Goal: Information Seeking & Learning: Learn about a topic

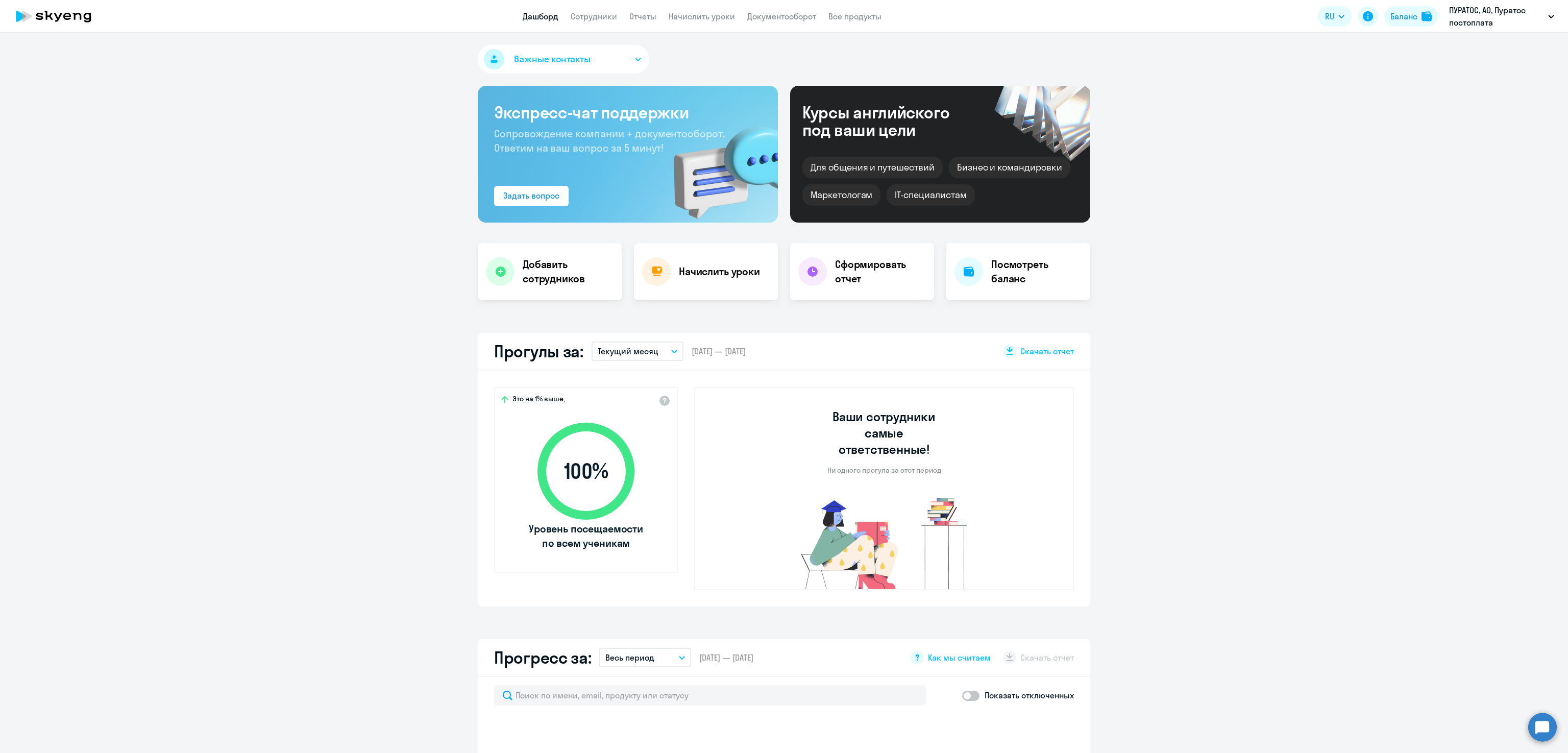
click at [588, 10] on app-menu-item-link "Сотрудники" at bounding box center [594, 16] width 47 height 12
click at [597, 15] on link "Сотрудники" at bounding box center [594, 17] width 47 height 10
select select "30"
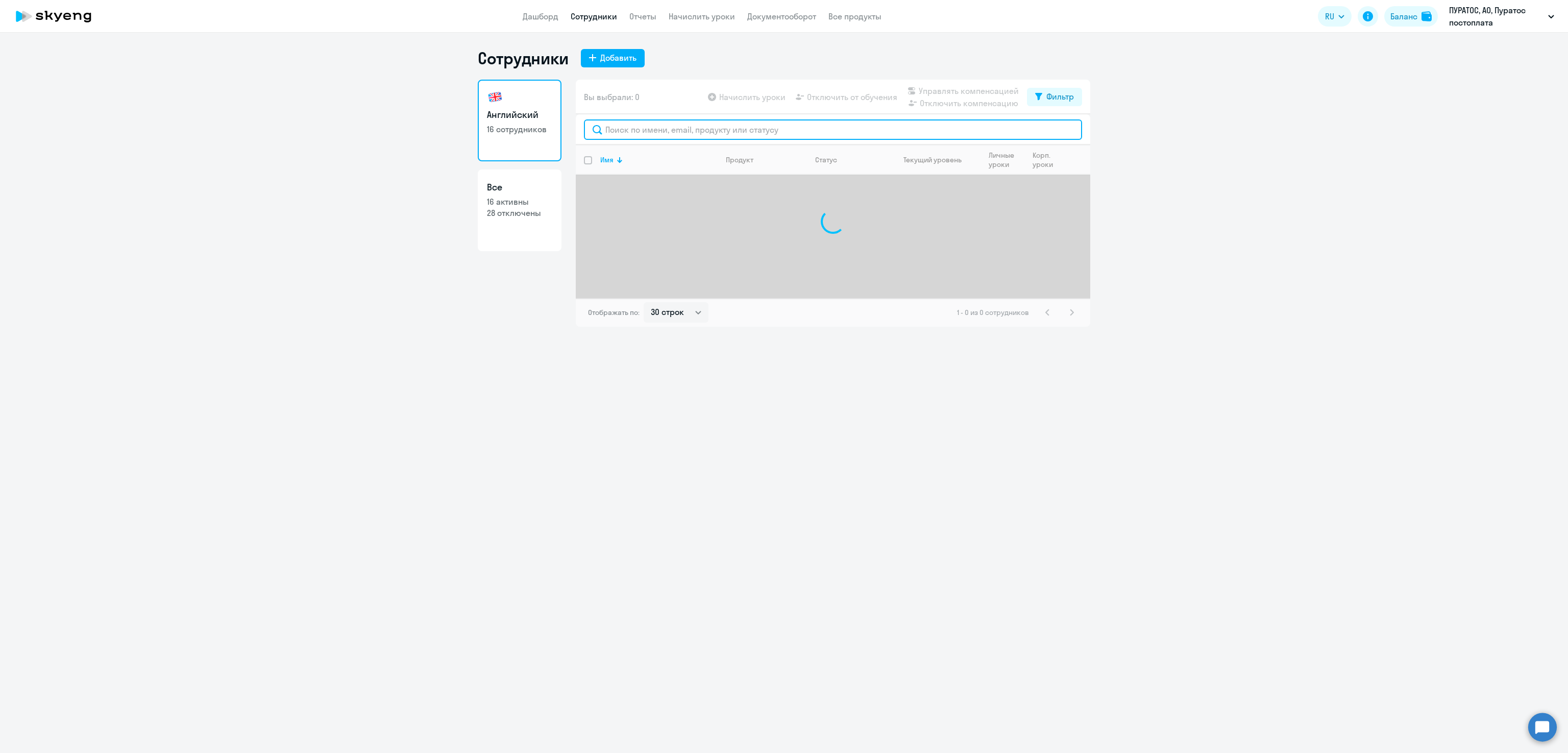
click at [667, 128] on input "text" at bounding box center [833, 130] width 499 height 21
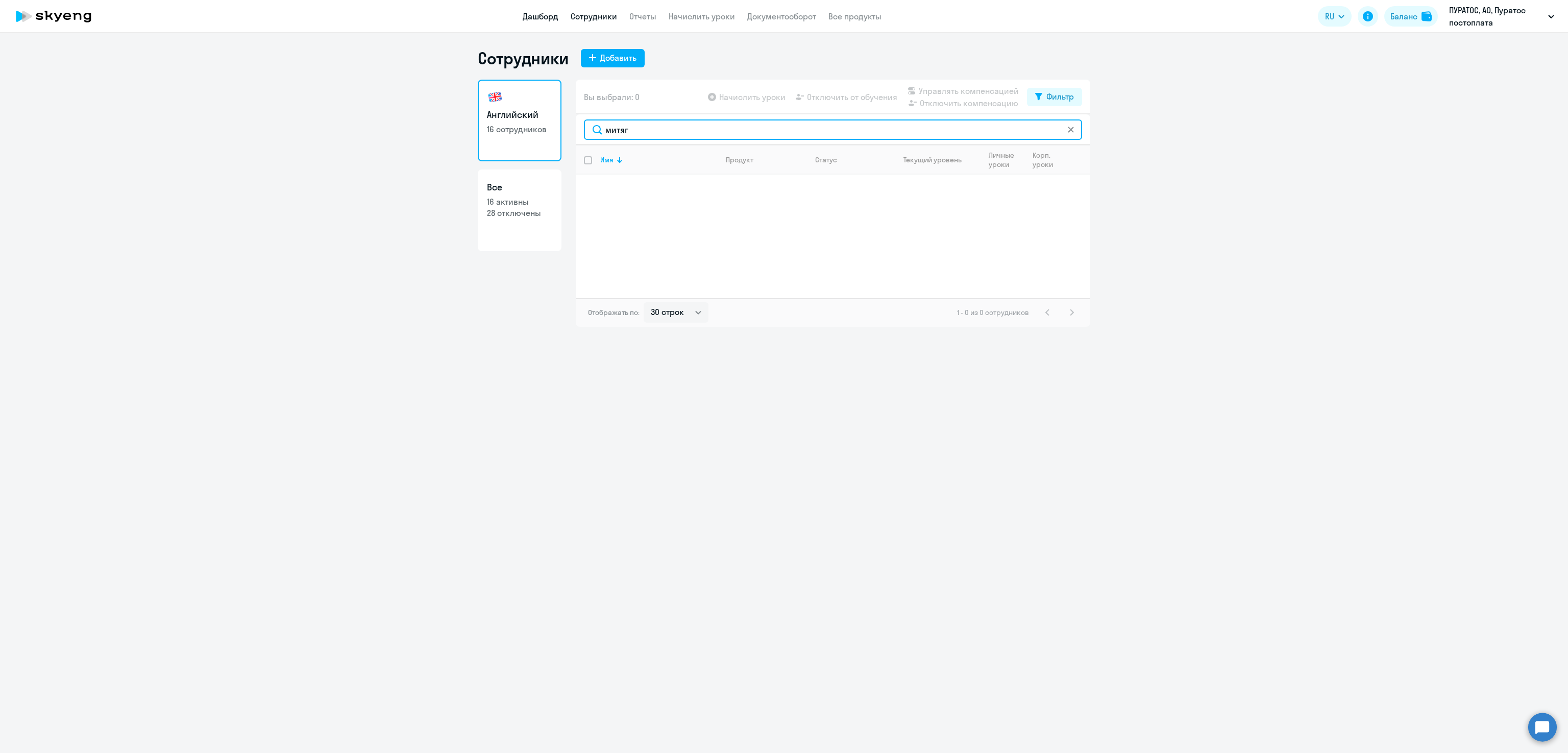
type input "митяг"
click at [542, 18] on link "Дашборд" at bounding box center [540, 17] width 36 height 10
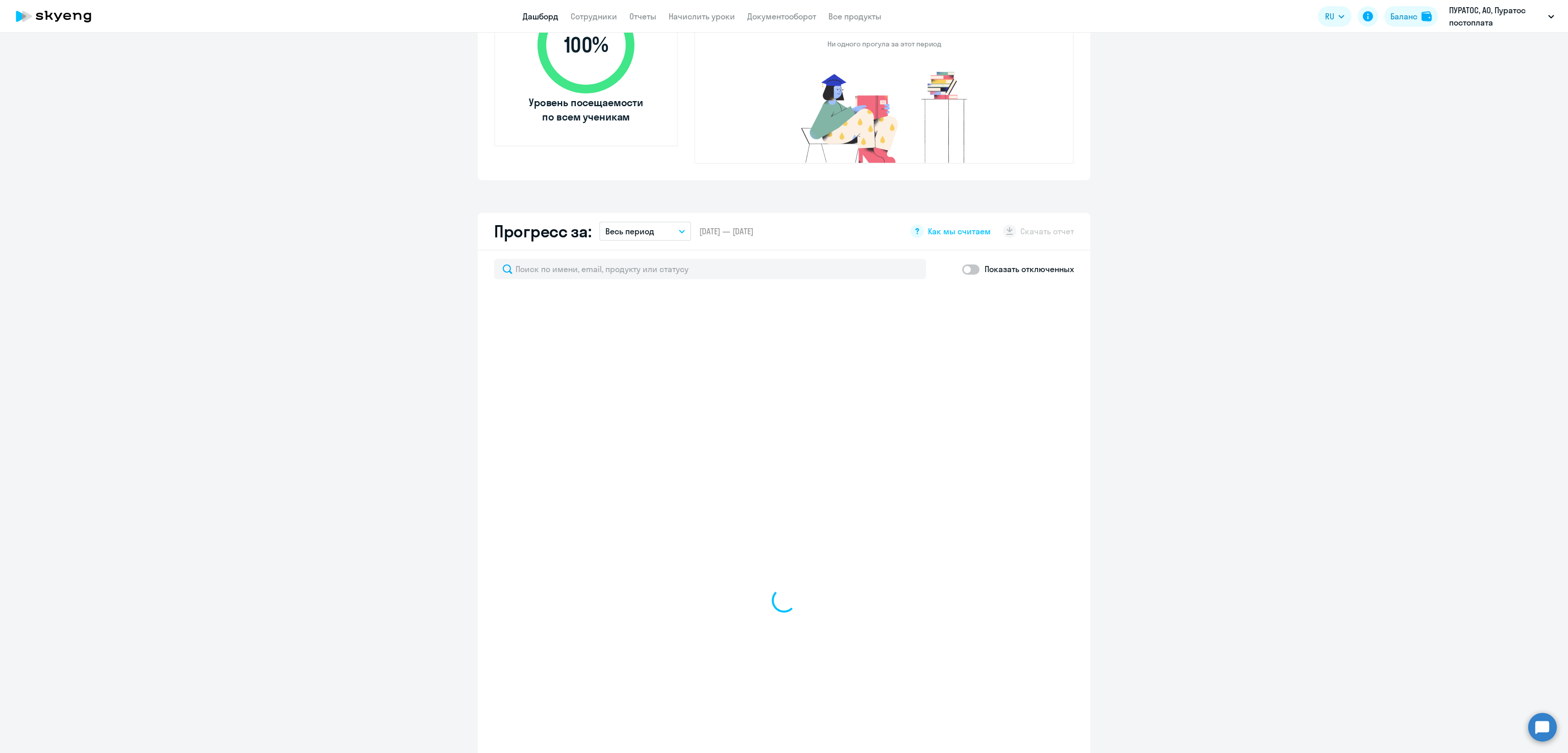
scroll to position [443, 0]
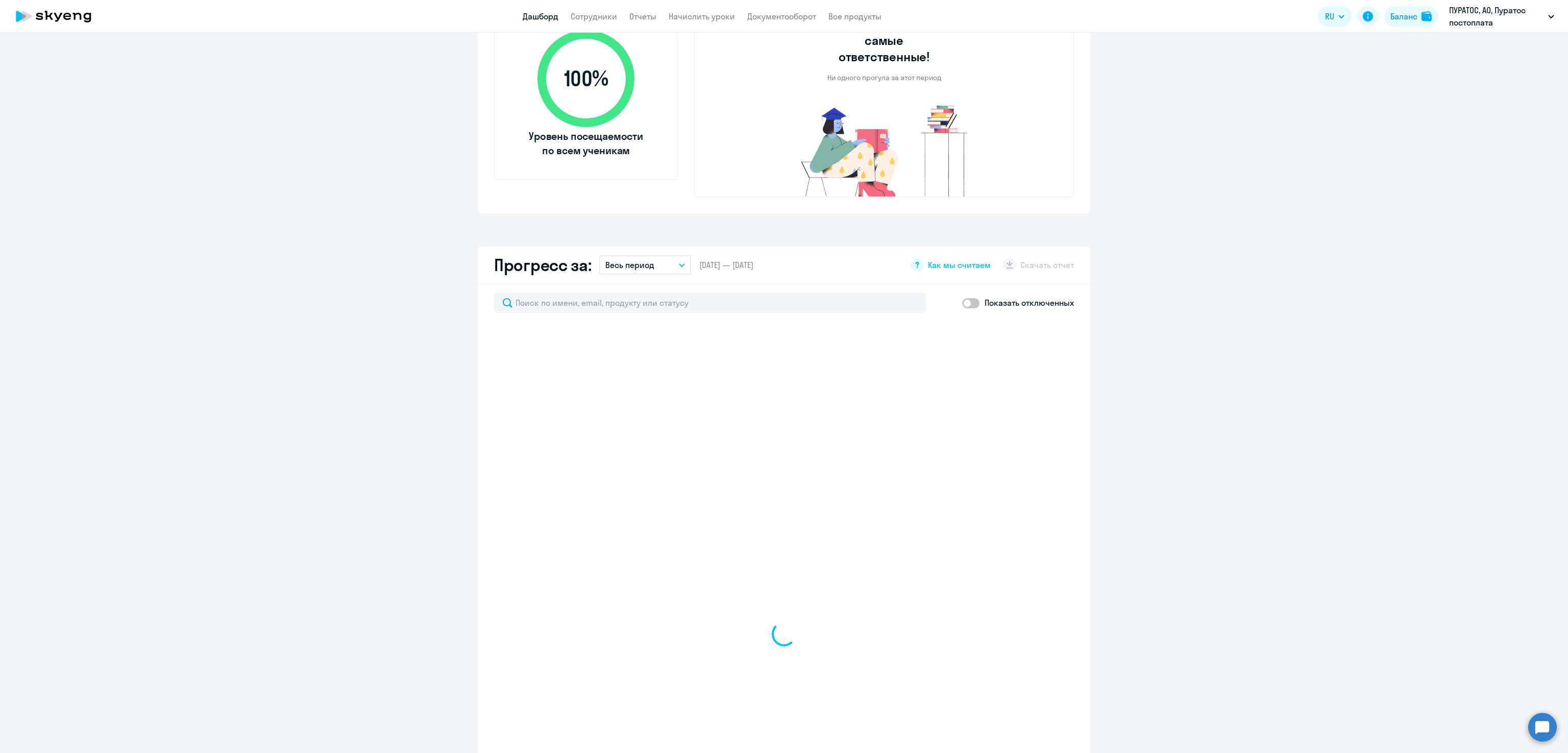
select select "30"
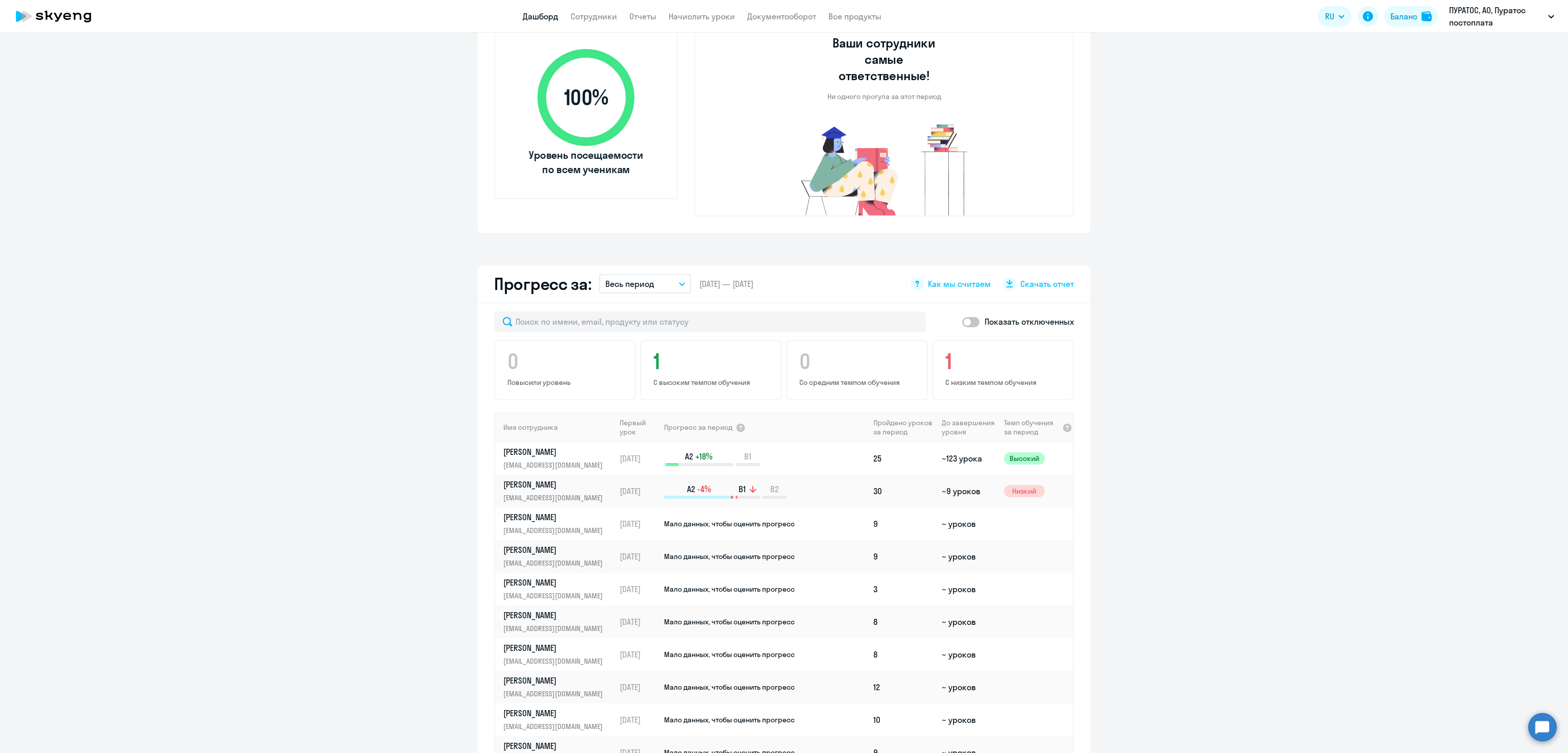
scroll to position [375, 0]
click at [962, 316] on span at bounding box center [971, 321] width 17 height 10
click at [962, 321] on input "checkbox" at bounding box center [962, 321] width 1 height 1
checkbox input "true"
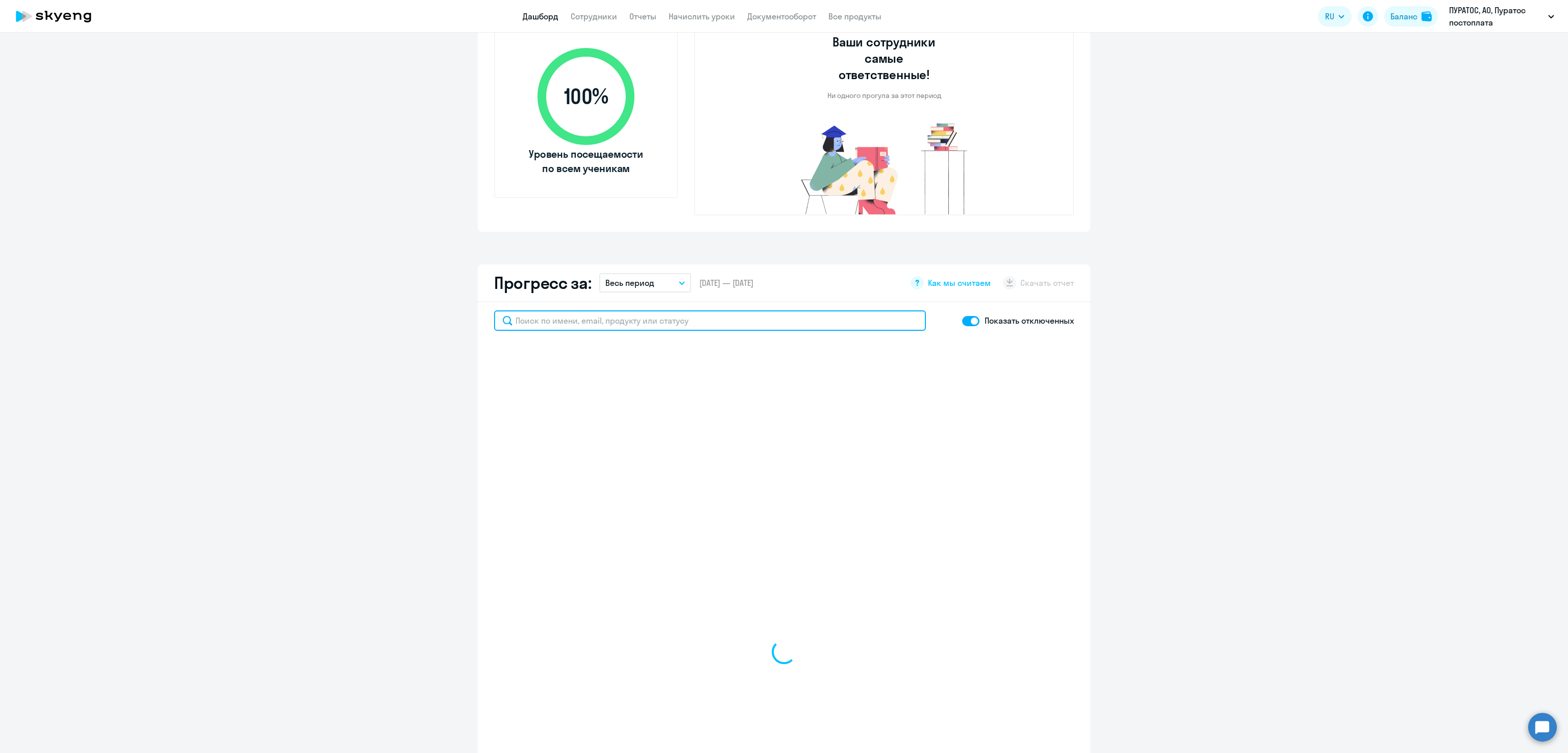
click at [574, 311] on input "text" at bounding box center [710, 321] width 432 height 21
type input "[PERSON_NAME]"
select select "30"
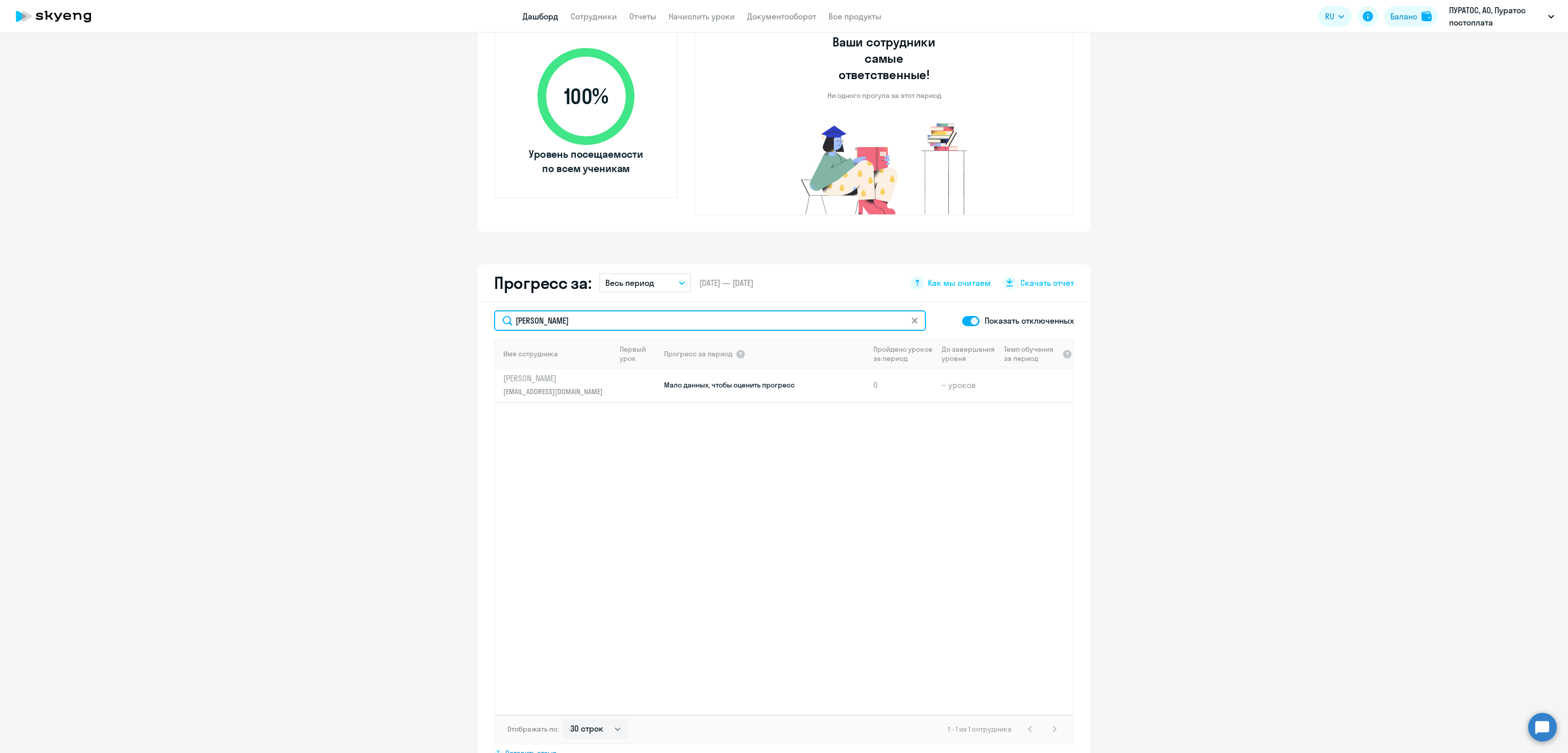
type input "[PERSON_NAME]"
click at [552, 373] on p "[PERSON_NAME]" at bounding box center [556, 379] width 106 height 12
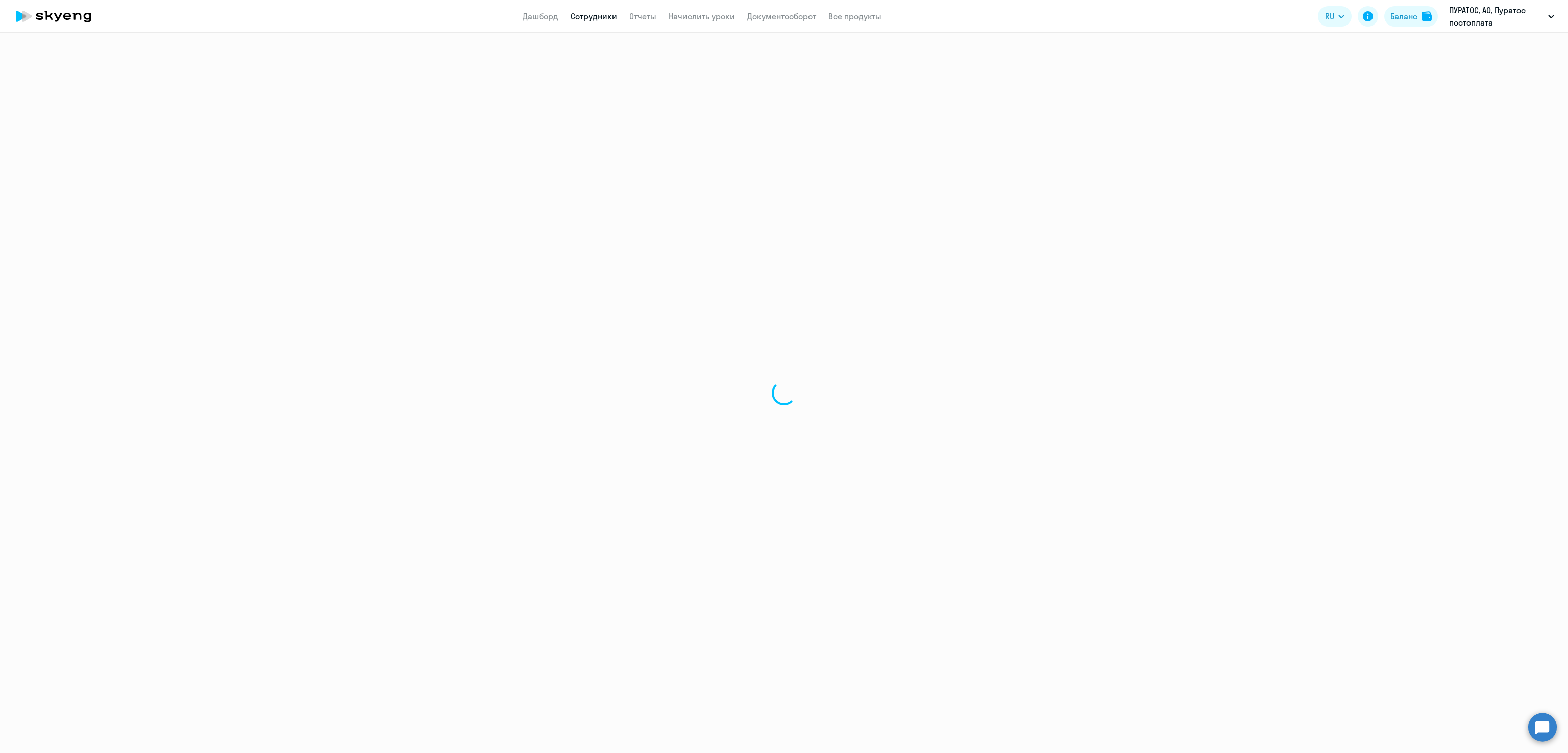
select select "english"
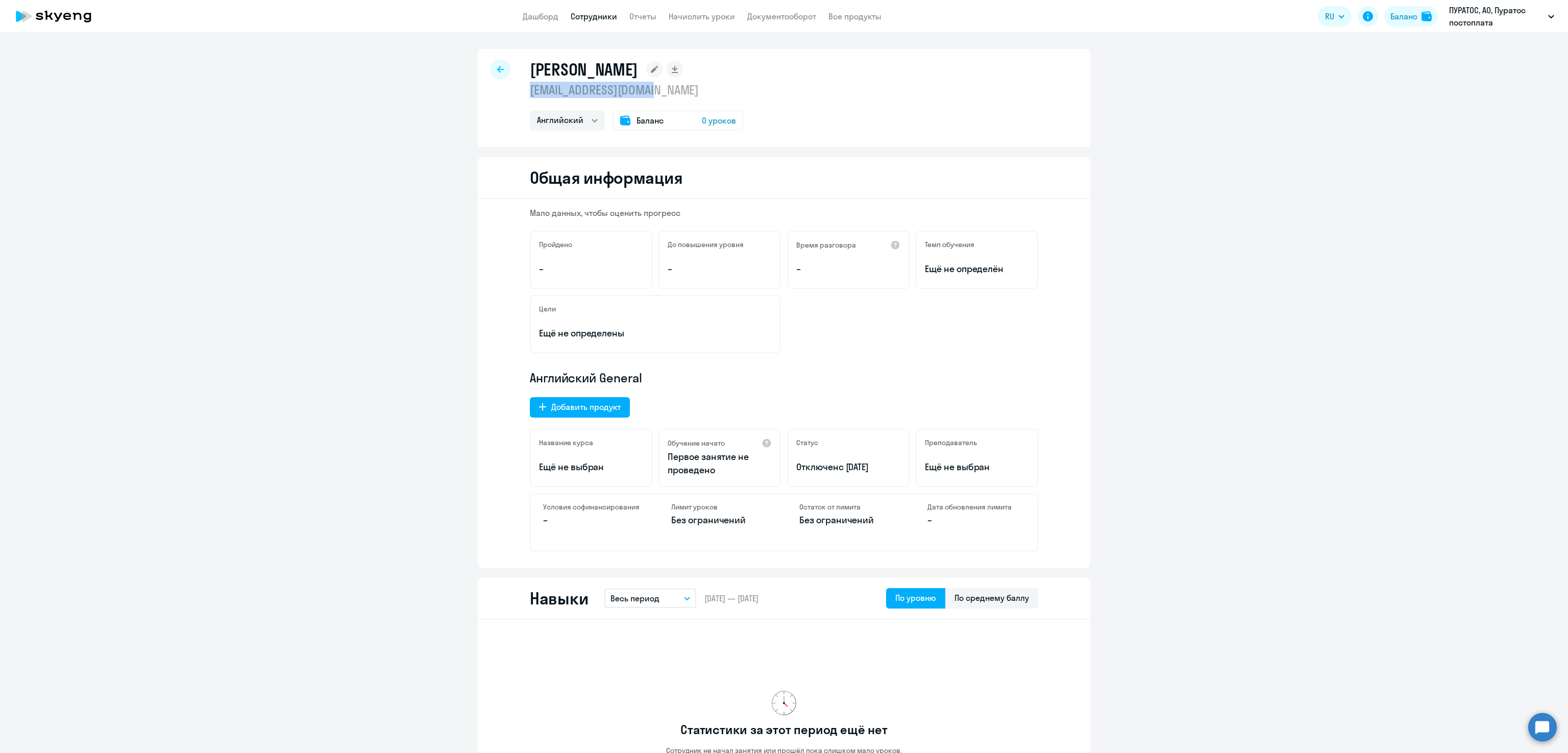
drag, startPoint x: 672, startPoint y: 90, endPoint x: 514, endPoint y: 89, distance: 158.0
click at [514, 89] on div "[PERSON_NAME] [EMAIL_ADDRESS][DOMAIN_NAME] Английский Баланс 0 уроков" at bounding box center [784, 98] width 612 height 98
click at [499, 68] on div at bounding box center [500, 69] width 21 height 21
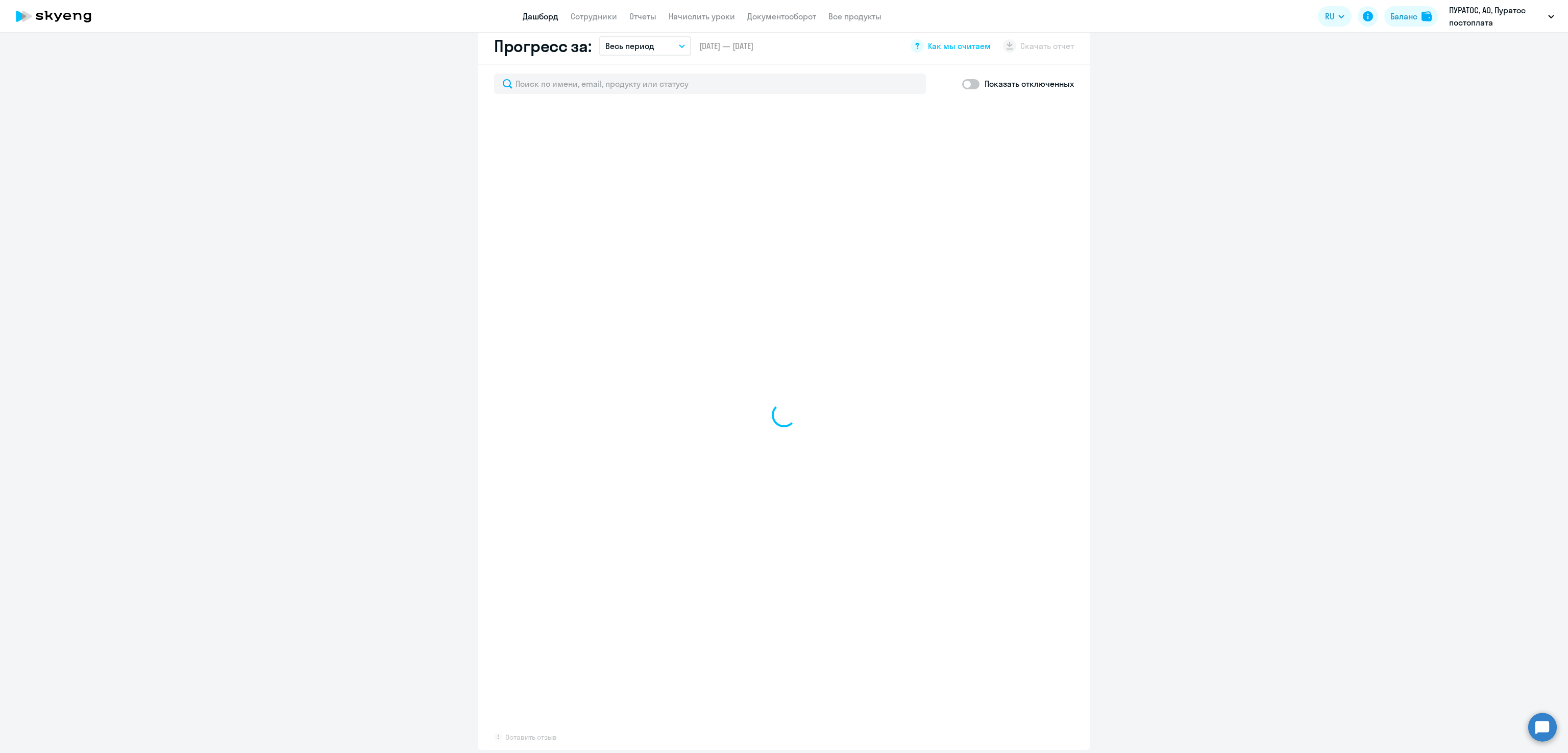
select select "30"
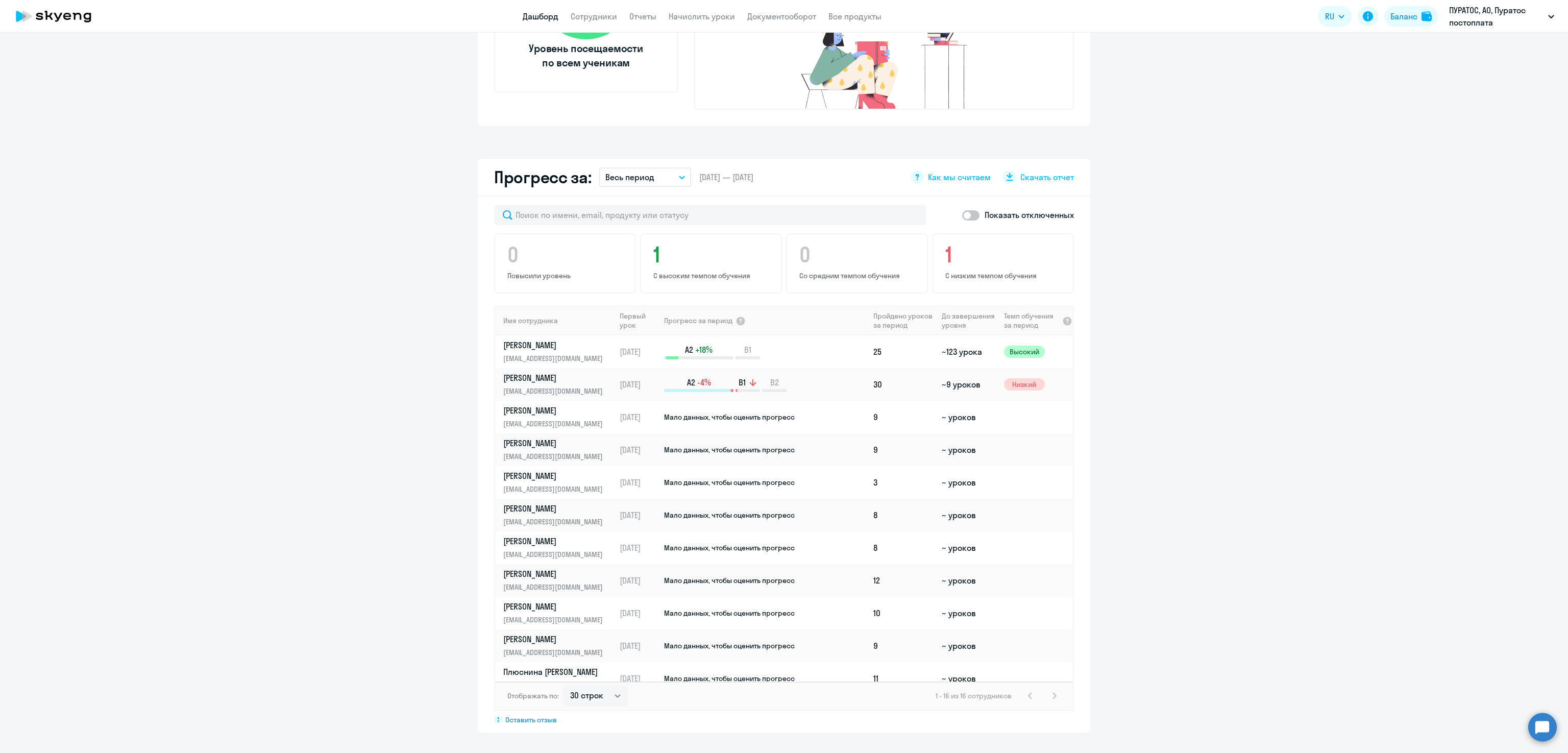
scroll to position [462, 0]
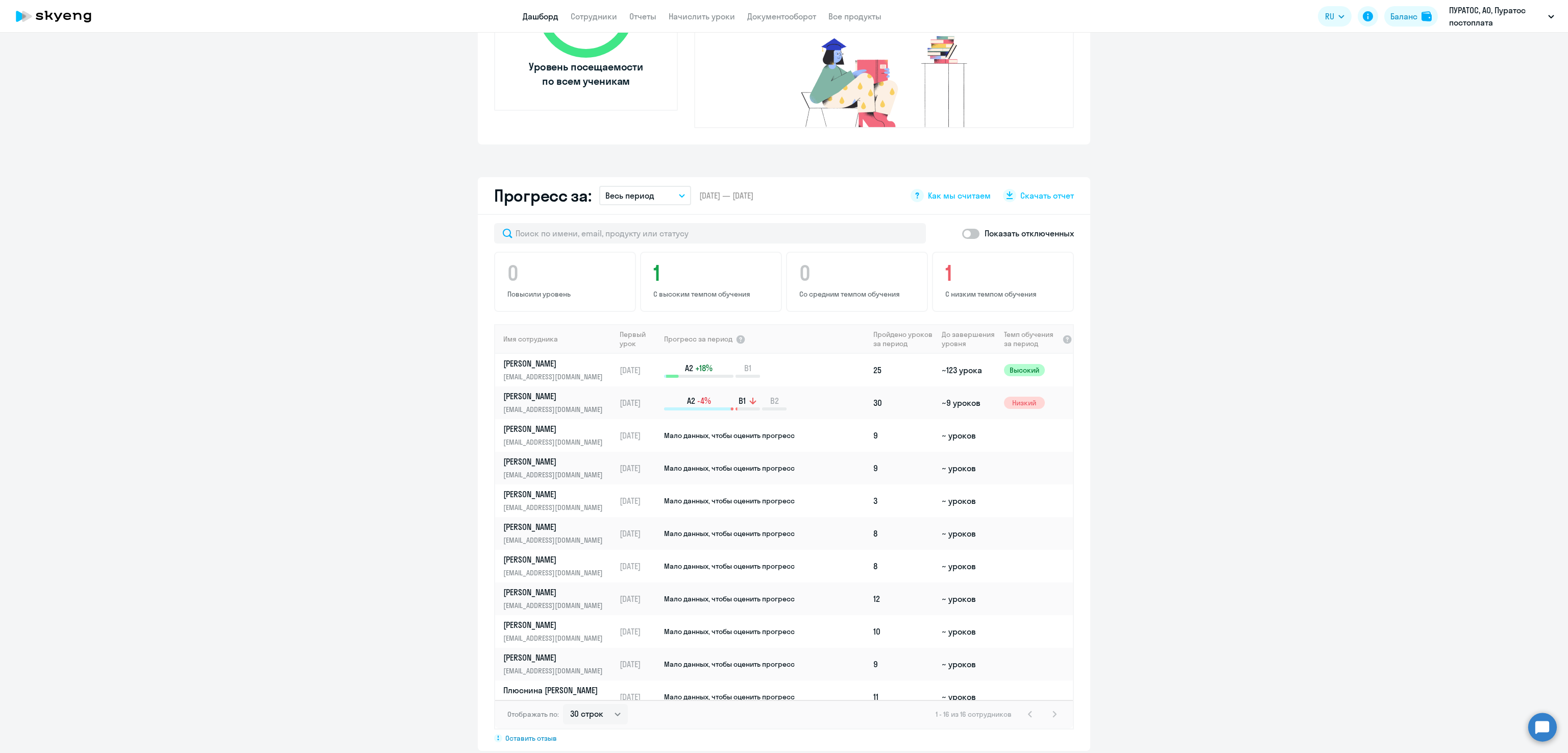
click at [962, 229] on span at bounding box center [971, 234] width 17 height 10
click at [962, 234] on input "checkbox" at bounding box center [962, 234] width 1 height 1
checkbox input "true"
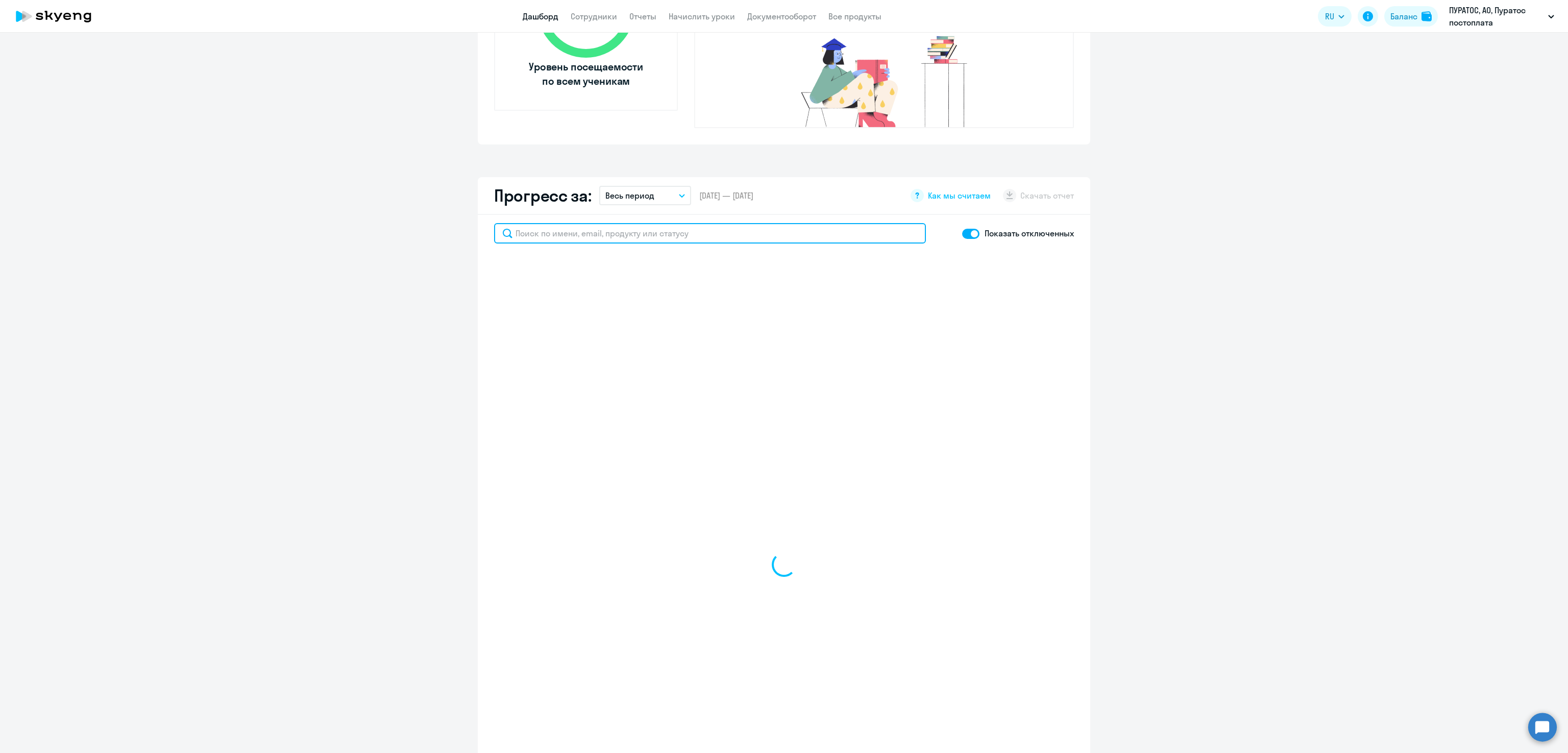
click at [758, 223] on input "text" at bounding box center [710, 233] width 432 height 21
type input "лап"
select select "30"
type input "[PERSON_NAME]"
select select "30"
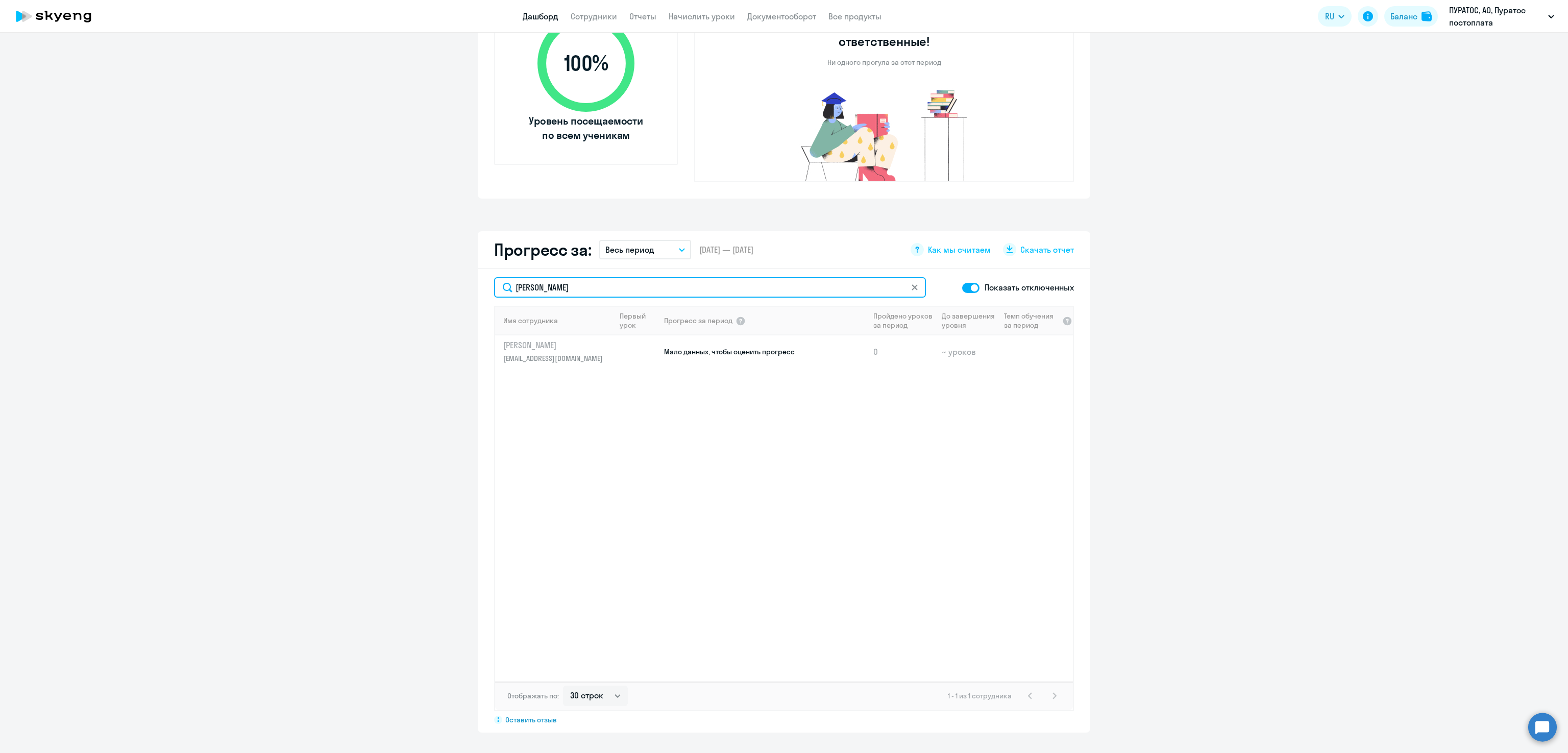
scroll to position [390, 0]
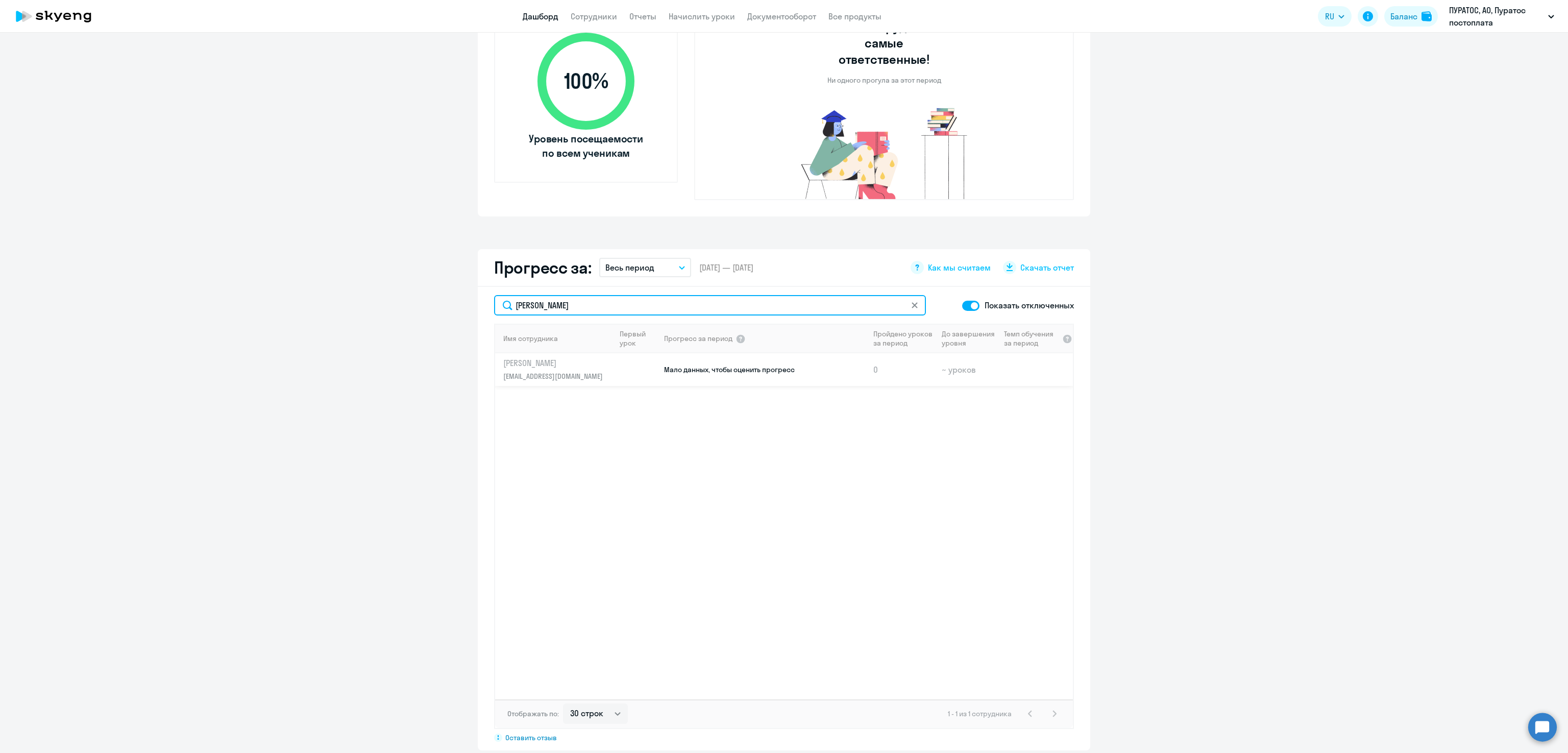
type input "[PERSON_NAME]"
click at [514, 357] on link "[PERSON_NAME] [PERSON_NAME][EMAIL_ADDRESS][DOMAIN_NAME]" at bounding box center [559, 369] width 112 height 24
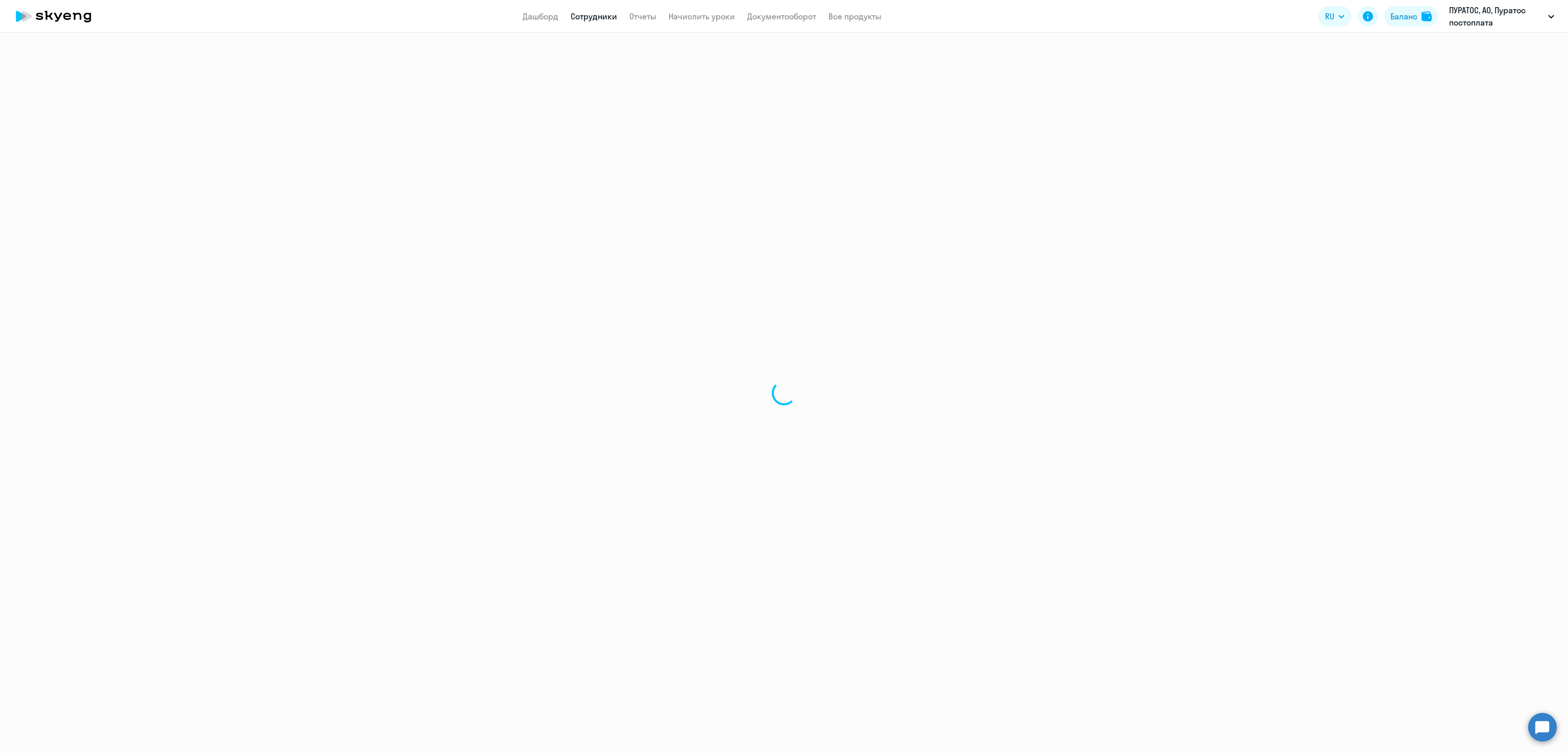
select select "english"
